Goal: Check status: Check status

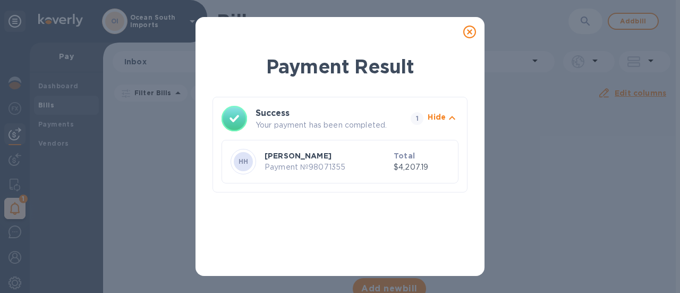
drag, startPoint x: 470, startPoint y: 29, endPoint x: 107, endPoint y: 58, distance: 364.3
click at [470, 29] on icon at bounding box center [469, 31] width 13 height 13
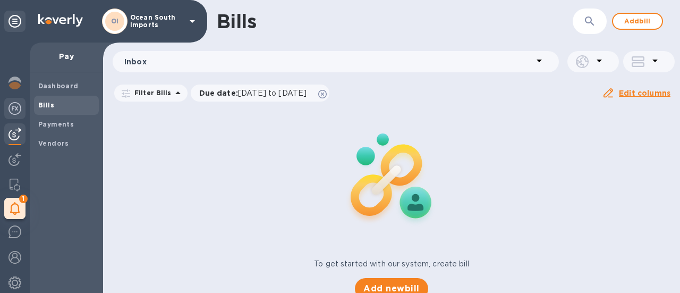
click at [16, 107] on img at bounding box center [14, 108] width 13 height 13
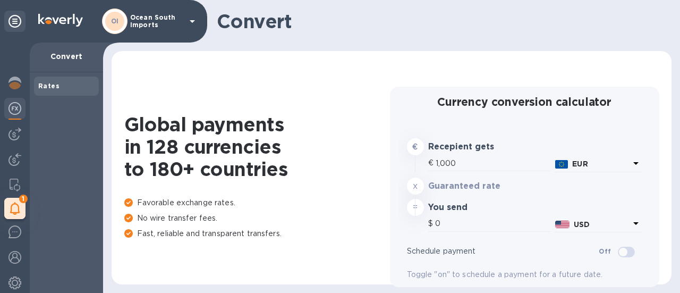
type input "1,185.04"
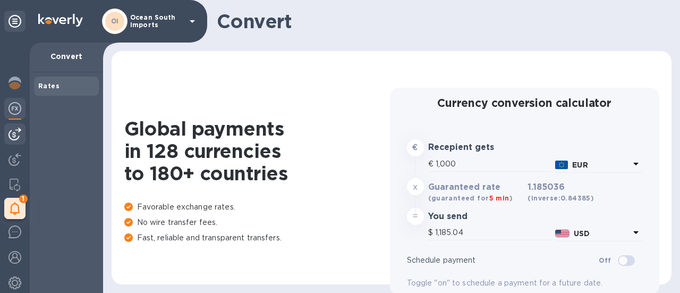
click at [15, 138] on img at bounding box center [14, 133] width 13 height 13
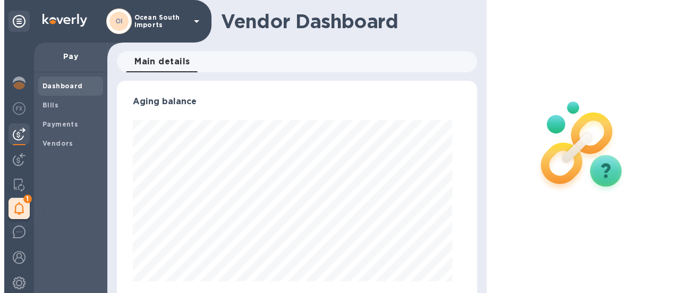
scroll to position [229, 351]
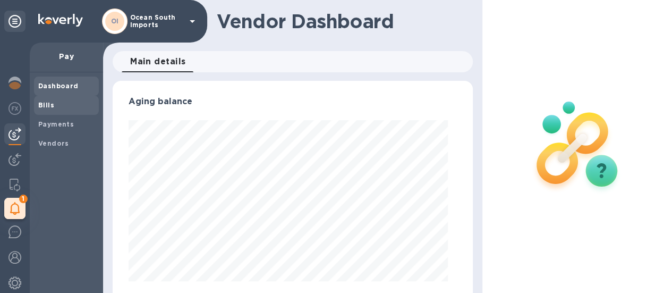
click at [70, 105] on span "Bills" at bounding box center [66, 105] width 56 height 11
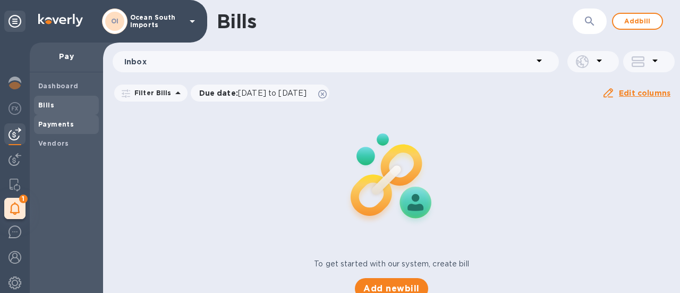
click at [52, 116] on div "Payments" at bounding box center [66, 124] width 65 height 19
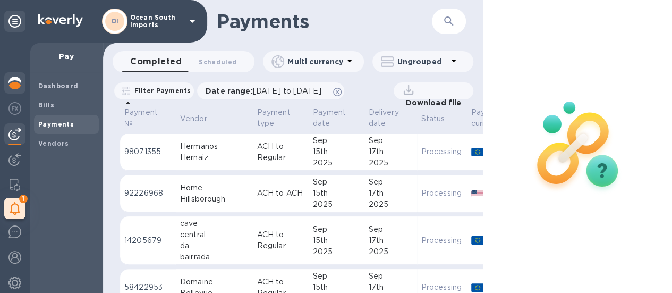
click at [13, 81] on img at bounding box center [14, 82] width 13 height 13
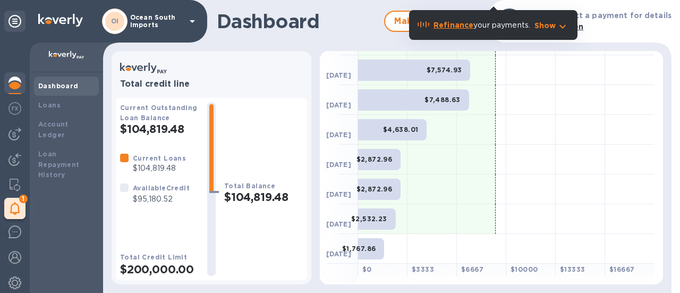
scroll to position [51, 0]
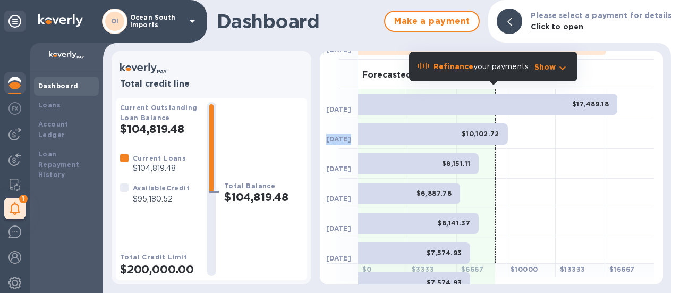
drag, startPoint x: 328, startPoint y: 140, endPoint x: 355, endPoint y: 140, distance: 26.6
click at [355, 140] on div "[DATE]" at bounding box center [339, 134] width 38 height 30
click at [343, 139] on b "[DATE]" at bounding box center [338, 139] width 25 height 8
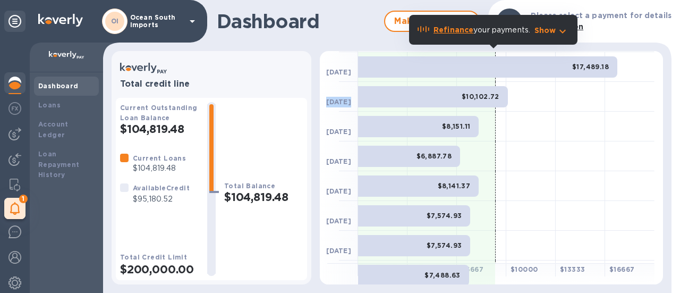
scroll to position [104, 0]
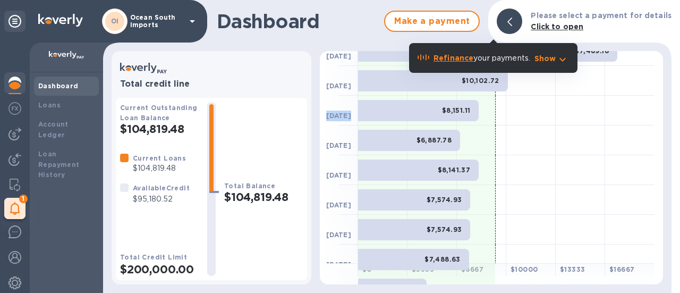
drag, startPoint x: 329, startPoint y: 114, endPoint x: 376, endPoint y: 113, distance: 47.3
click at [376, 113] on div "[DATE] $8,151.11" at bounding box center [487, 111] width 334 height 30
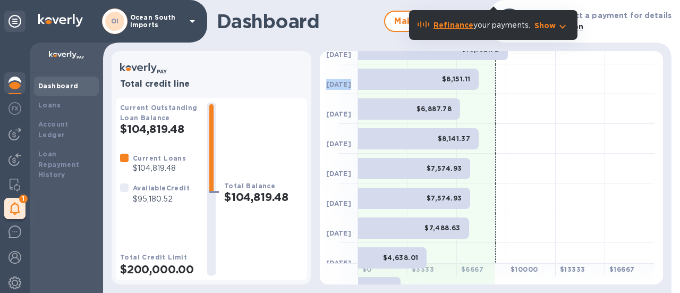
scroll to position [157, 0]
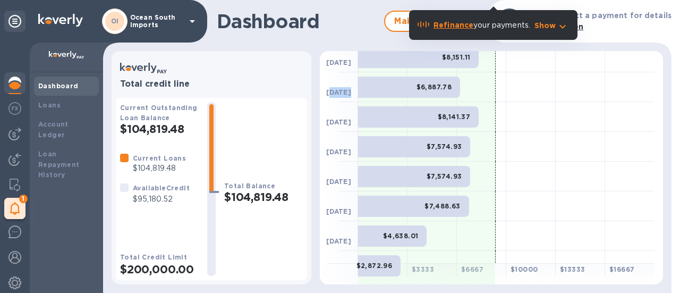
drag, startPoint x: 332, startPoint y: 94, endPoint x: 366, endPoint y: 93, distance: 34.5
click at [366, 93] on div "[DATE] $6,887.78" at bounding box center [487, 87] width 334 height 30
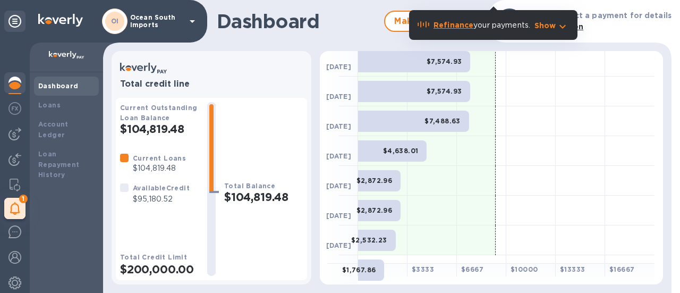
scroll to position [263, 0]
